Goal: Find specific page/section: Find specific page/section

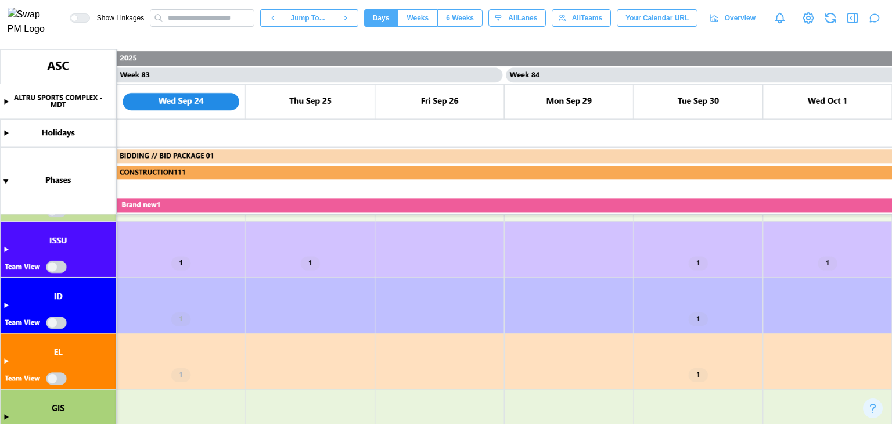
scroll to position [174, 0]
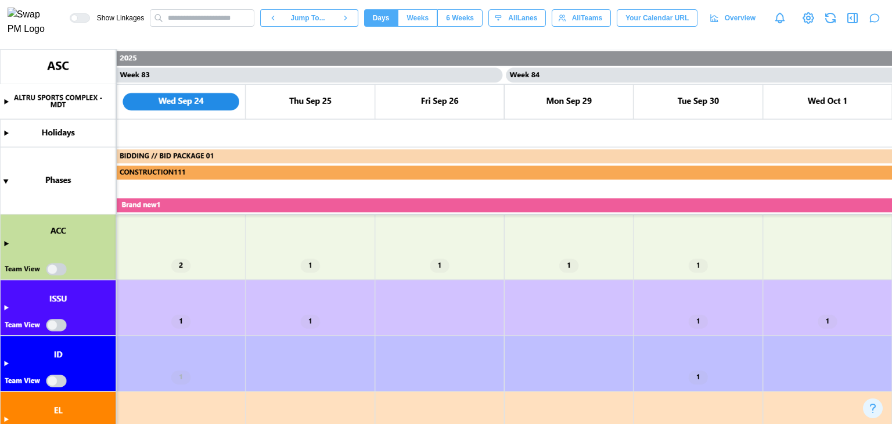
click at [2, 243] on canvas at bounding box center [446, 236] width 892 height 375
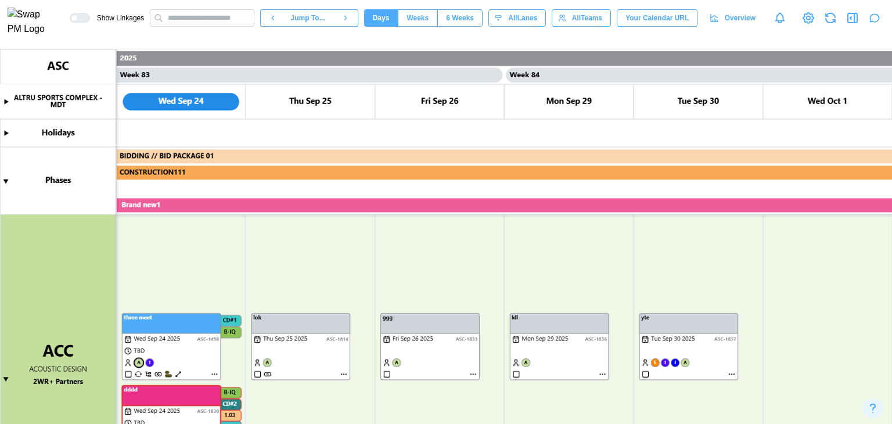
scroll to position [290, 0]
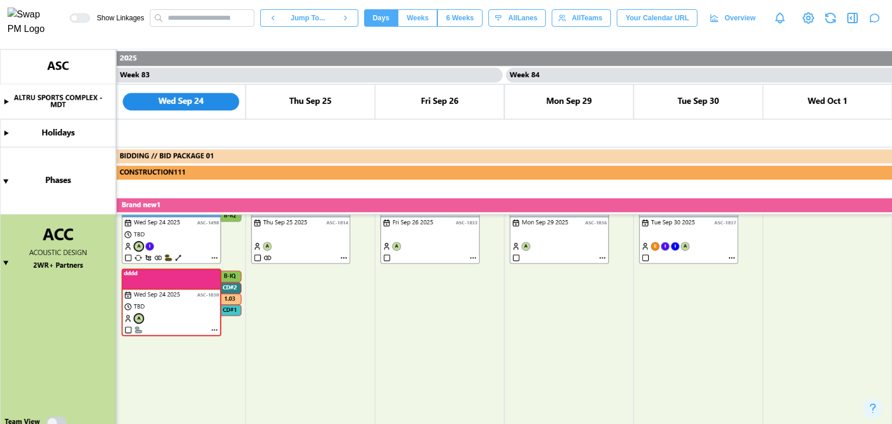
click at [333, 330] on canvas at bounding box center [446, 236] width 892 height 375
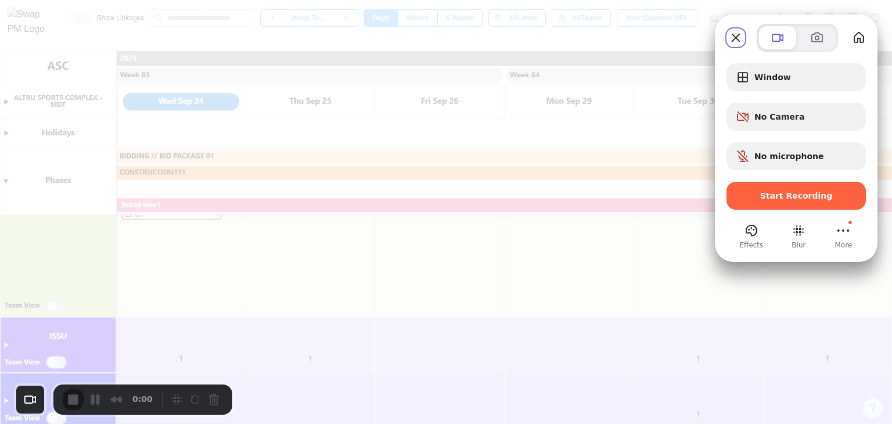
click at [808, 204] on div "Start Recording" at bounding box center [795, 196] width 139 height 28
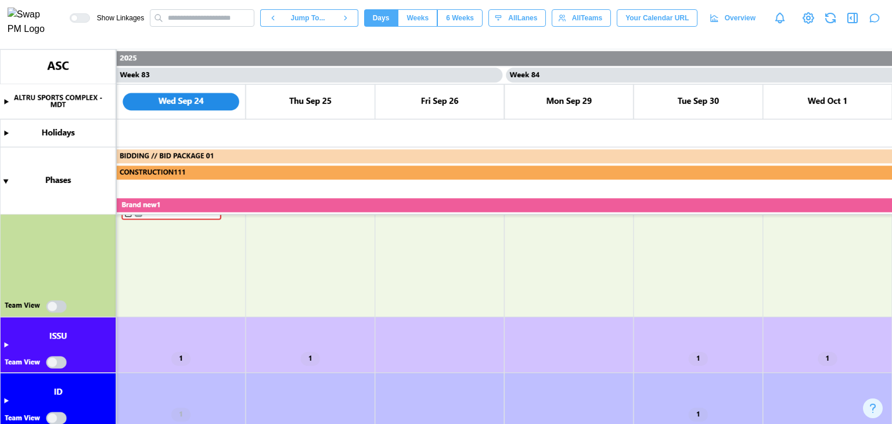
type textarea "*"
